Goal: Information Seeking & Learning: Learn about a topic

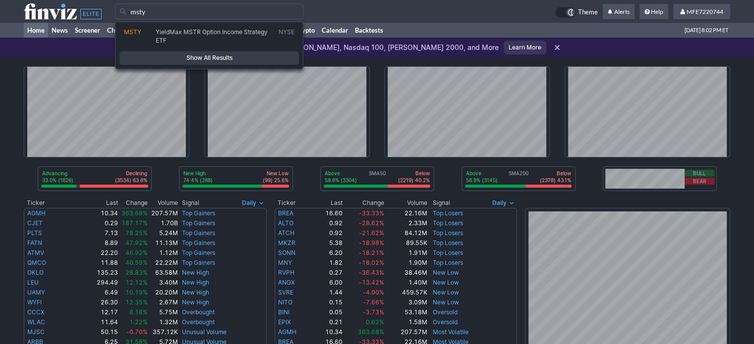
type input "msty"
click at [259, 56] on span "Show All Results" at bounding box center [209, 58] width 170 height 10
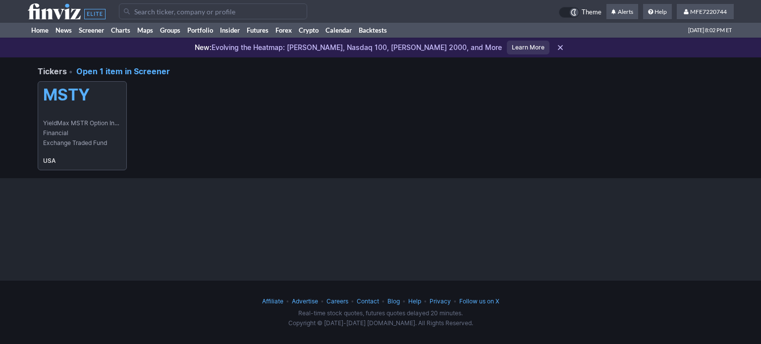
drag, startPoint x: 102, startPoint y: 89, endPoint x: 105, endPoint y: 95, distance: 6.9
click at [102, 89] on h5 "MSTY" at bounding box center [82, 95] width 78 height 19
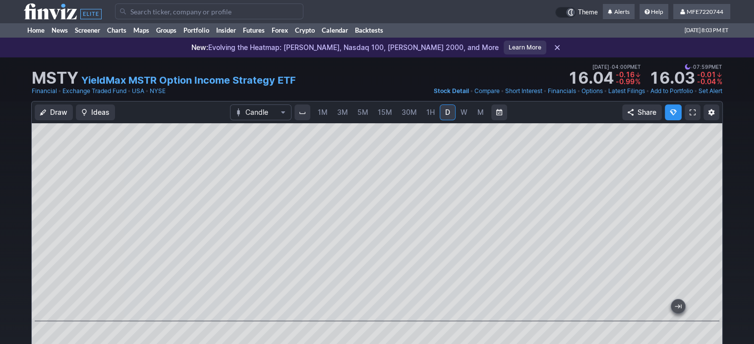
click at [208, 12] on input "Search" at bounding box center [209, 11] width 188 height 16
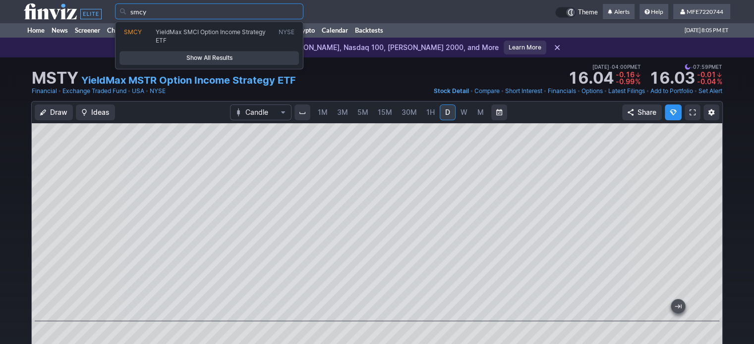
type input "smcy"
click at [255, 55] on span "Show All Results" at bounding box center [209, 58] width 170 height 10
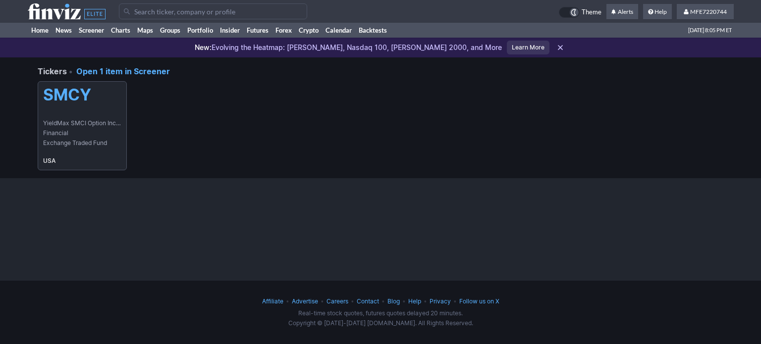
click at [94, 110] on link "SMCY YieldMax SMCI Option Income Strategy ETF Financial Exchange Traded Fund [G…" at bounding box center [82, 125] width 89 height 89
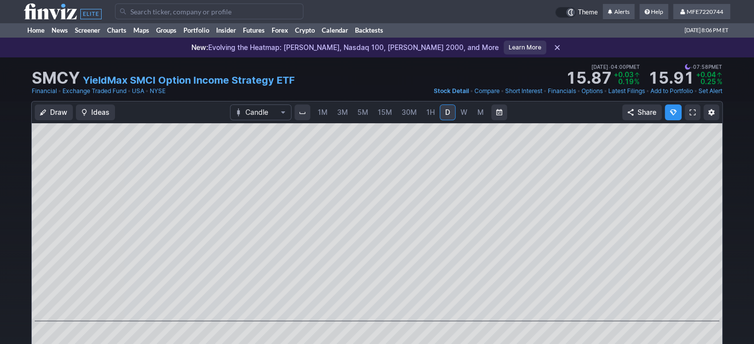
click at [262, 11] on input "Search" at bounding box center [209, 11] width 188 height 16
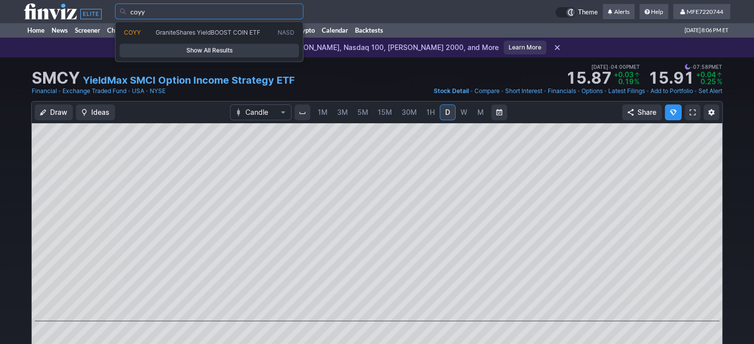
type input "coyy"
drag, startPoint x: 255, startPoint y: 46, endPoint x: 255, endPoint y: 52, distance: 6.4
click at [255, 46] on span "Show All Results" at bounding box center [209, 51] width 170 height 10
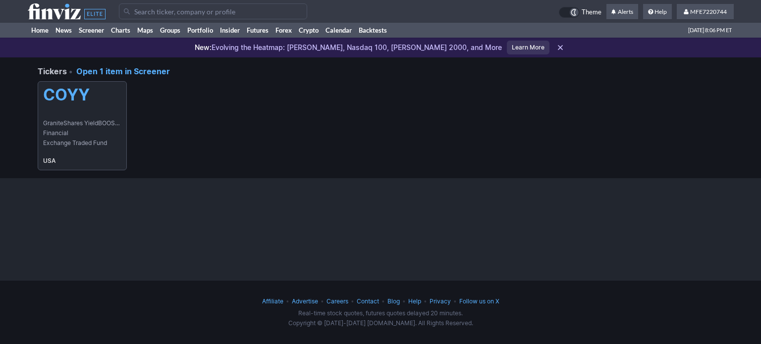
click at [107, 95] on h5 "COYY" at bounding box center [82, 95] width 78 height 19
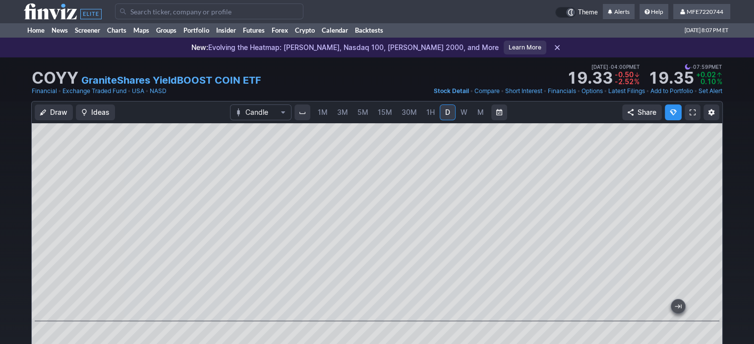
click at [256, 16] on input "Search" at bounding box center [209, 11] width 188 height 16
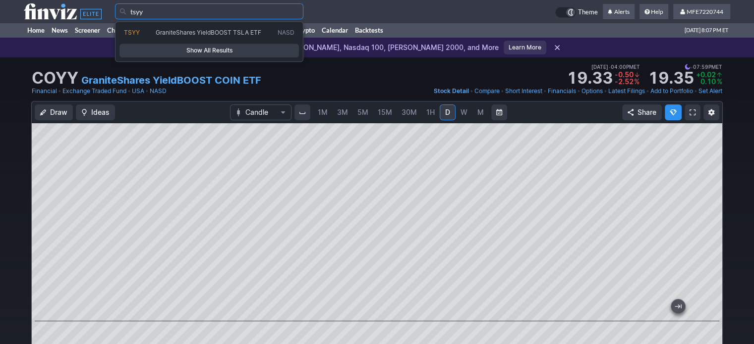
type input "tsyy"
click at [256, 49] on span "Show All Results" at bounding box center [209, 51] width 170 height 10
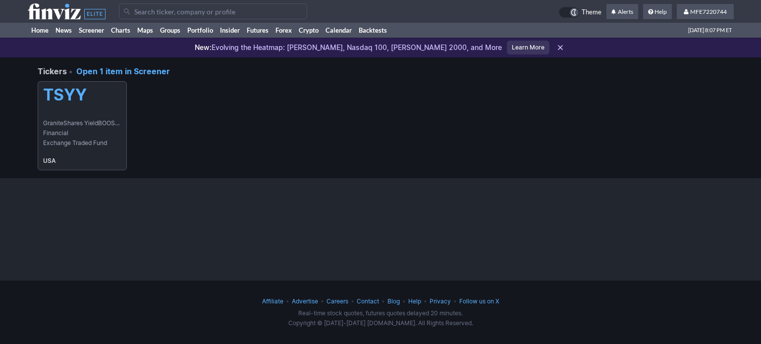
click at [84, 116] on link "TSYY GraniteShares YieldBOOST TSLA ETF Financial Exchange Traded Fund [GEOGRAPH…" at bounding box center [82, 125] width 89 height 89
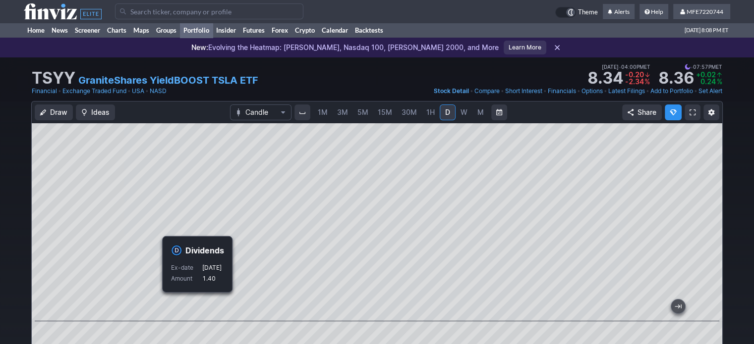
click at [198, 29] on link "Portfolio" at bounding box center [196, 30] width 33 height 15
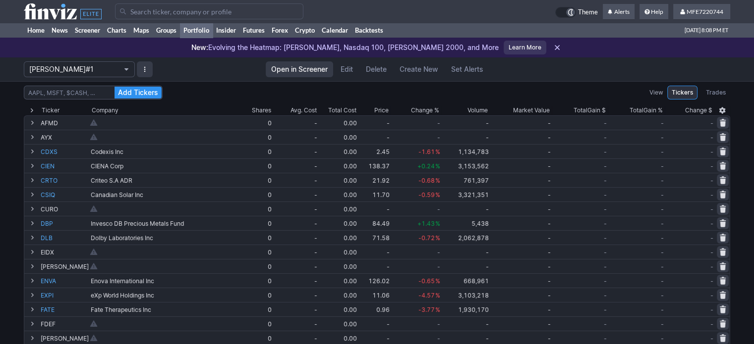
click at [128, 71] on span "Portfolio" at bounding box center [126, 69] width 6 height 8
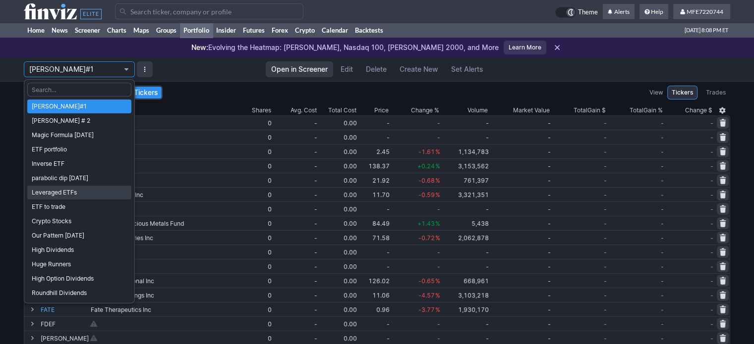
scroll to position [149, 0]
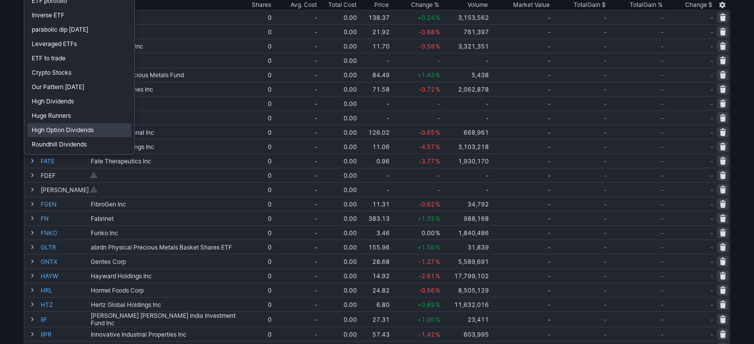
click at [93, 130] on span "High Option Dividends" at bounding box center [79, 130] width 95 height 10
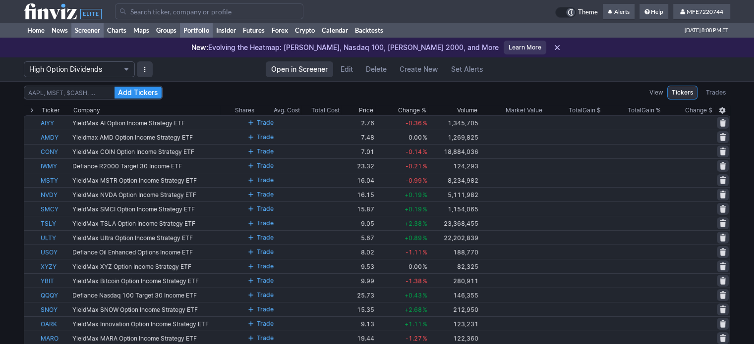
click at [83, 33] on link "Screener" at bounding box center [87, 30] width 32 height 15
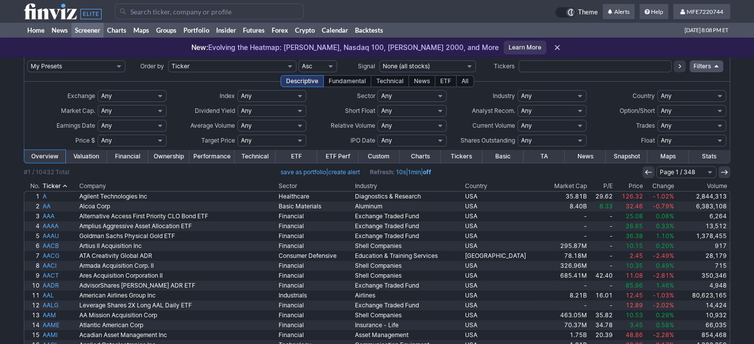
click at [649, 173] on div "Page 1 / 348 Page 2 / 348 Page 3 / 348 Page 4 / 348 Page 5 / 348 Page 6 / 348 P…" at bounding box center [686, 173] width 88 height 12
click at [313, 79] on div "Descriptive" at bounding box center [302, 81] width 43 height 12
click at [302, 112] on select "Any None (0%) Positive (>0%) High (>5%) Very High (>10%) Over 1% Over 2% Over 3…" at bounding box center [271, 111] width 69 height 12
select select "pos"
click at [237, 105] on select "Any None (0%) Positive (>0%) High (>5%) Very High (>10%) Over 1% Over 2% Over 3…" at bounding box center [271, 111] width 69 height 12
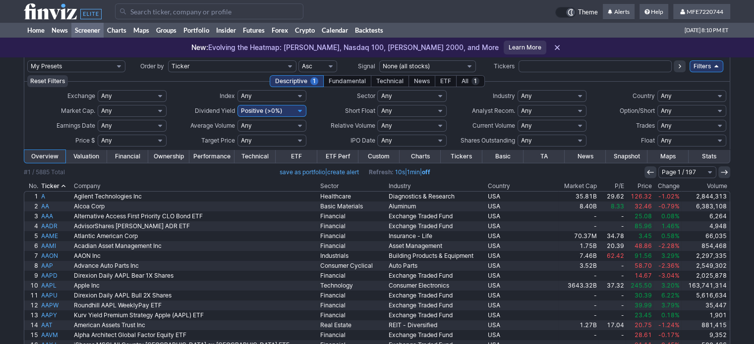
click at [207, 157] on link "Performance" at bounding box center [211, 156] width 45 height 13
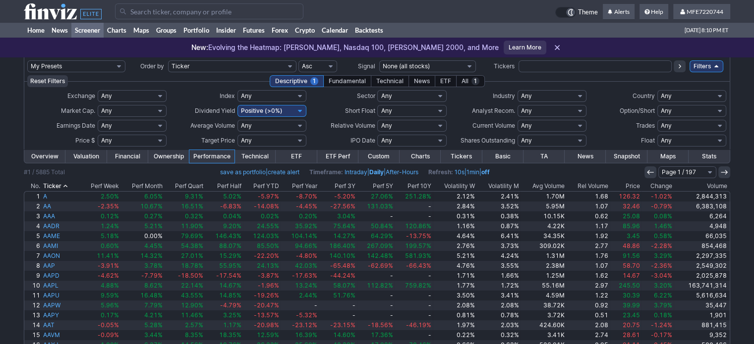
click at [254, 157] on link "Technical" at bounding box center [254, 156] width 41 height 13
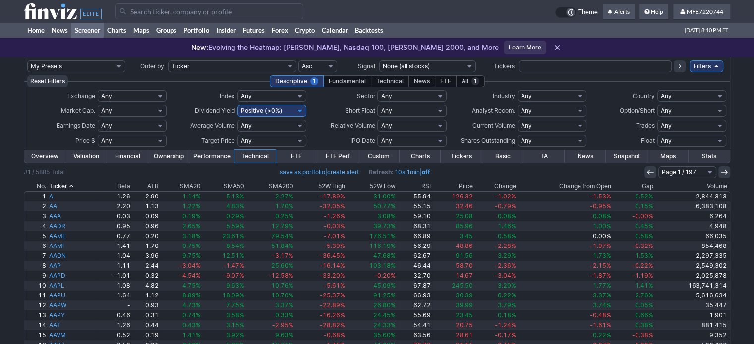
click at [181, 155] on link "Ownership" at bounding box center [168, 156] width 41 height 13
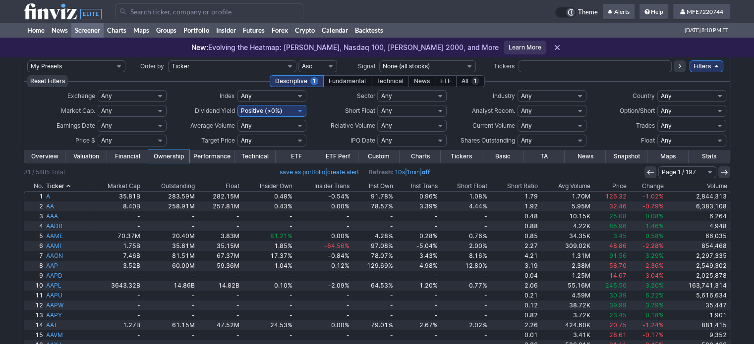
click at [55, 159] on link "Overview" at bounding box center [44, 156] width 41 height 13
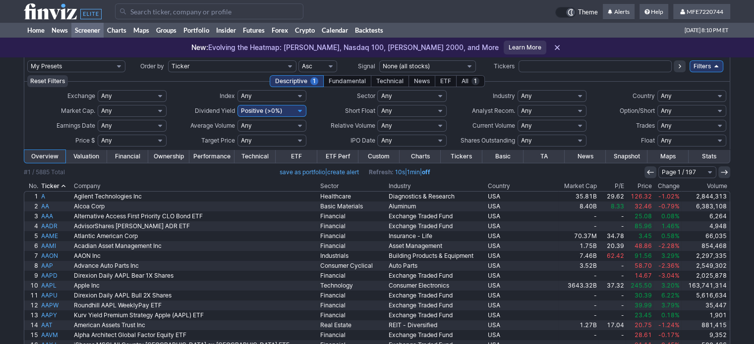
click at [710, 153] on link "Stats" at bounding box center [708, 156] width 41 height 13
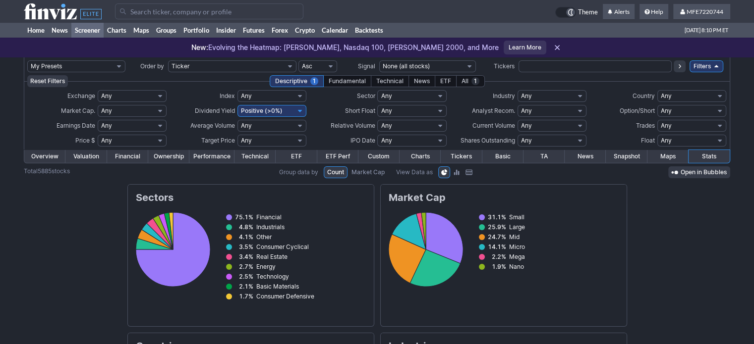
click at [665, 157] on link "Maps" at bounding box center [667, 156] width 41 height 13
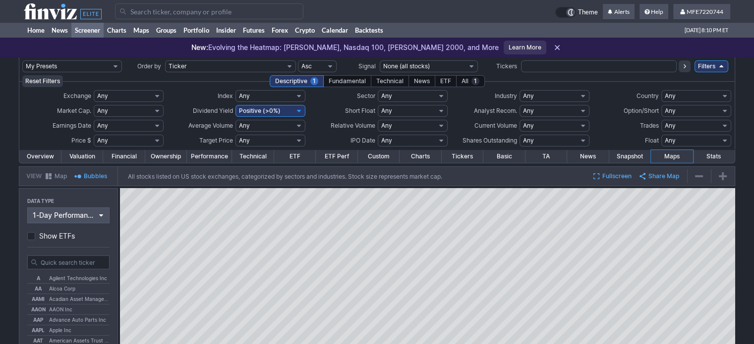
click at [499, 156] on link "Basic" at bounding box center [504, 156] width 42 height 13
drag, startPoint x: 499, startPoint y: 156, endPoint x: 503, endPoint y: 162, distance: 6.9
click at [499, 156] on link "Basic" at bounding box center [504, 156] width 42 height 13
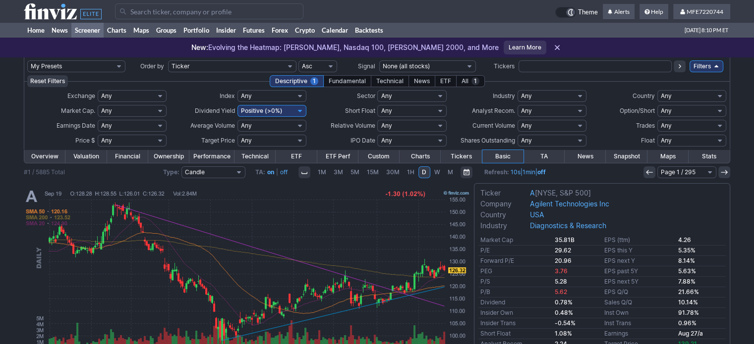
drag, startPoint x: 462, startPoint y: 154, endPoint x: 456, endPoint y: 158, distance: 6.9
click at [462, 154] on link "Tickers" at bounding box center [461, 156] width 41 height 13
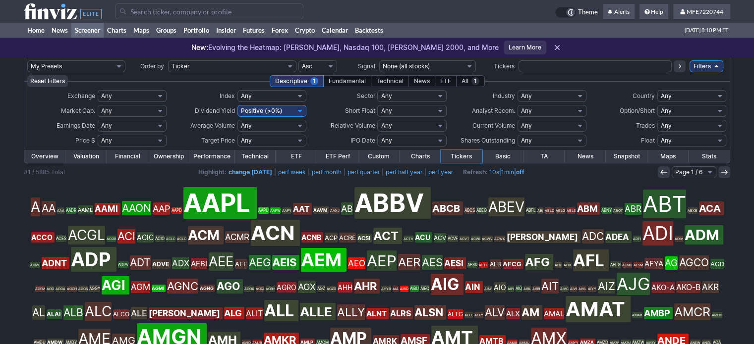
click at [421, 160] on link "Charts" at bounding box center [419, 156] width 41 height 13
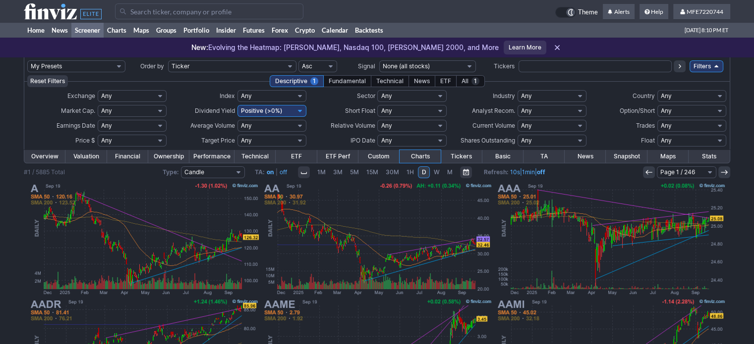
click at [382, 160] on link "Custom" at bounding box center [378, 156] width 41 height 13
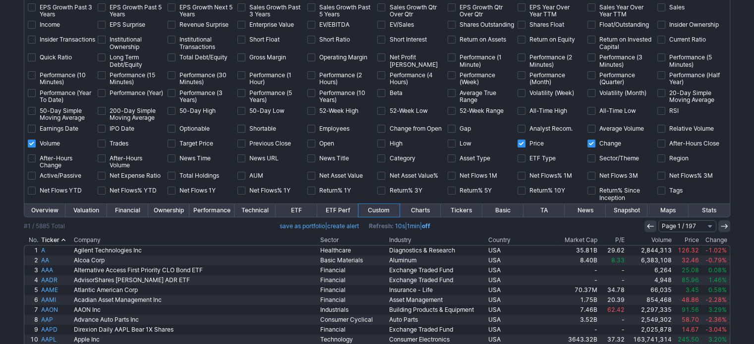
scroll to position [149, 0]
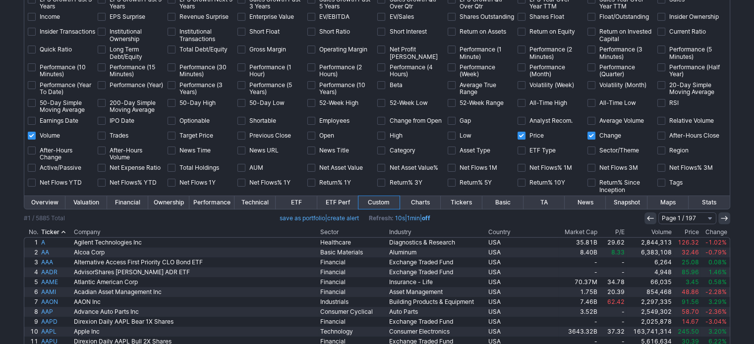
click at [326, 199] on link "ETF Perf" at bounding box center [337, 202] width 41 height 13
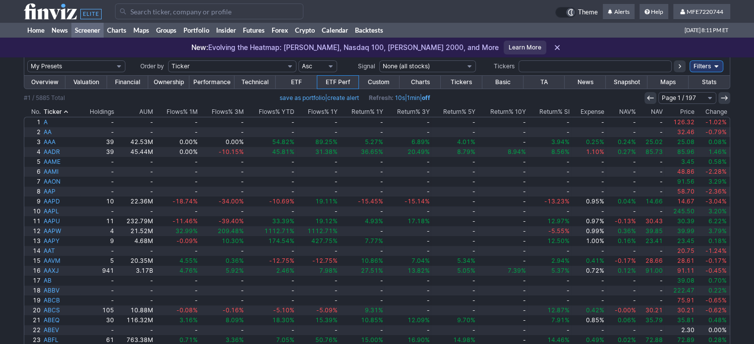
click at [294, 80] on link "ETF" at bounding box center [296, 82] width 41 height 13
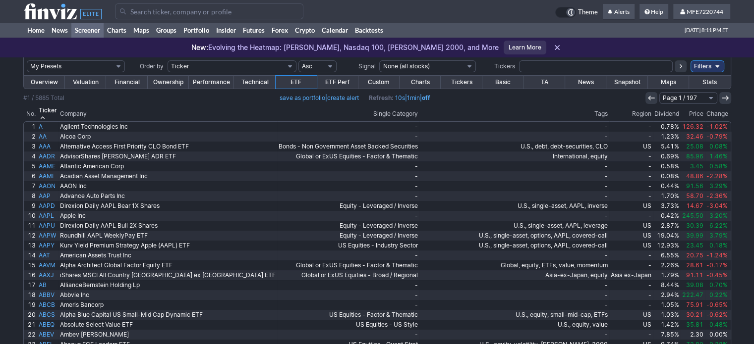
click at [672, 108] on th "Dividend" at bounding box center [667, 114] width 28 height 14
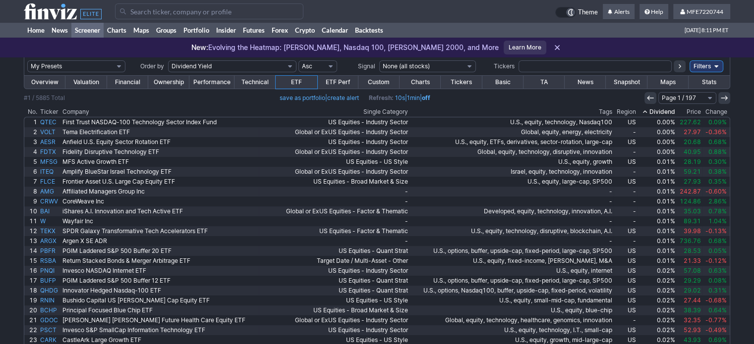
drag, startPoint x: 0, startPoint y: 0, endPoint x: 674, endPoint y: 111, distance: 683.1
click at [674, 111] on th "Dividend" at bounding box center [656, 112] width 39 height 10
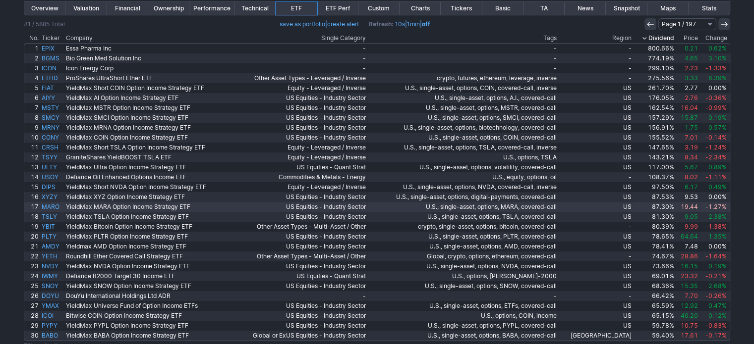
scroll to position [99, 0]
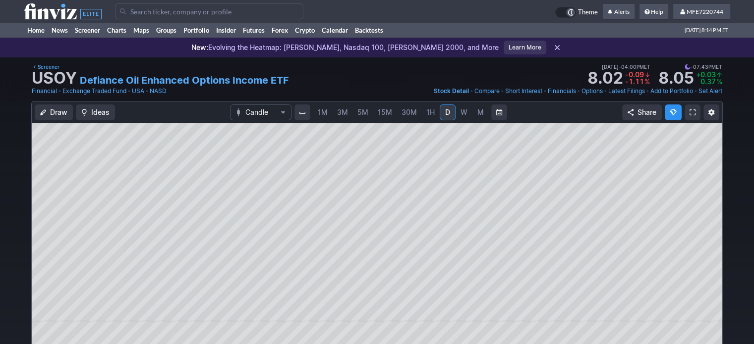
drag, startPoint x: 310, startPoint y: 66, endPoint x: 301, endPoint y: 55, distance: 14.1
click at [305, 62] on div "Screener USOY Defiance Oil Enhanced Options Income ETF Last Close [DATE] • 04:0…" at bounding box center [377, 73] width 690 height 22
